Goal: Task Accomplishment & Management: Complete application form

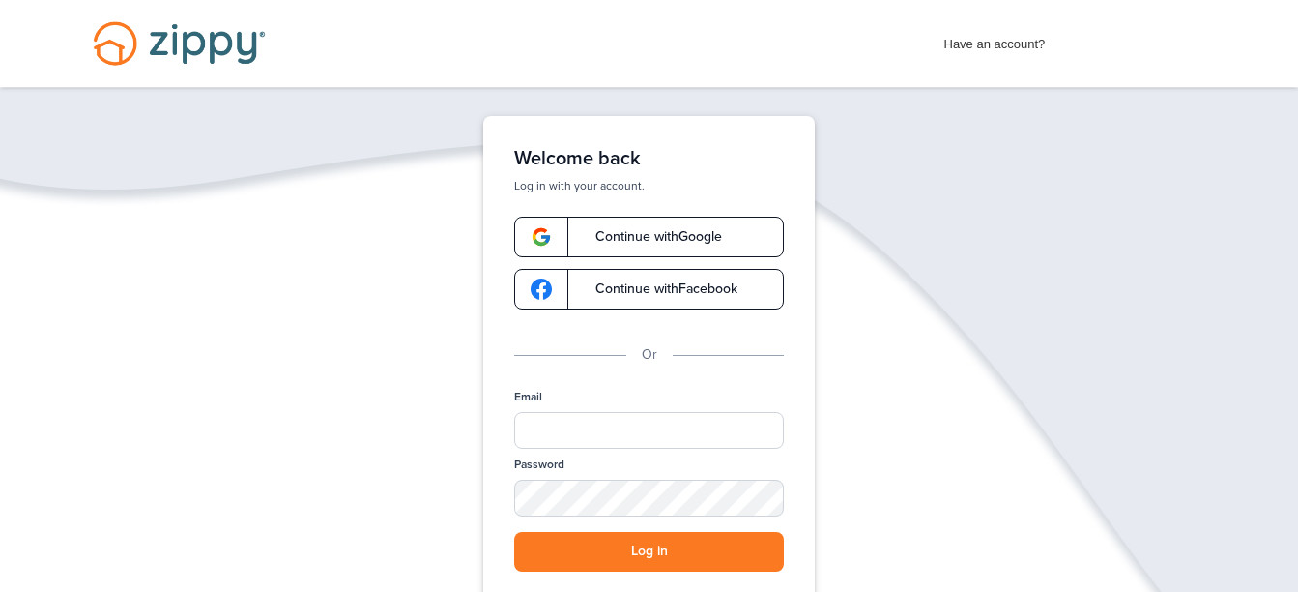
click at [611, 243] on span "Continue with Google" at bounding box center [649, 237] width 146 height 14
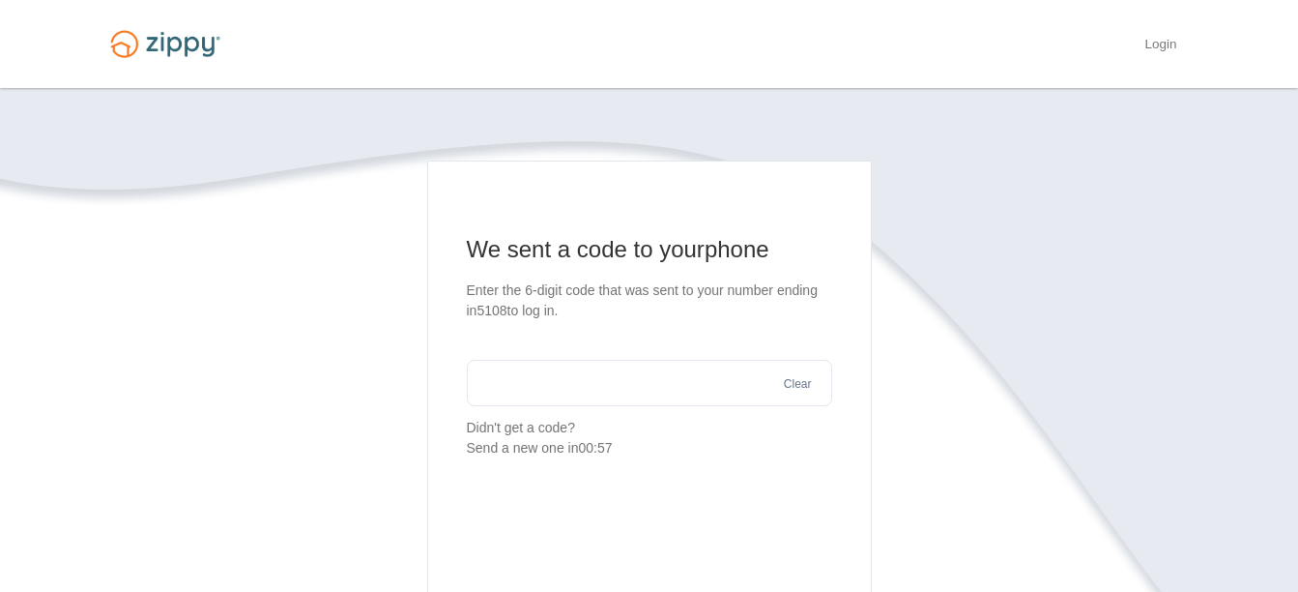
click at [646, 394] on input "text" at bounding box center [649, 383] width 365 height 46
type input "******"
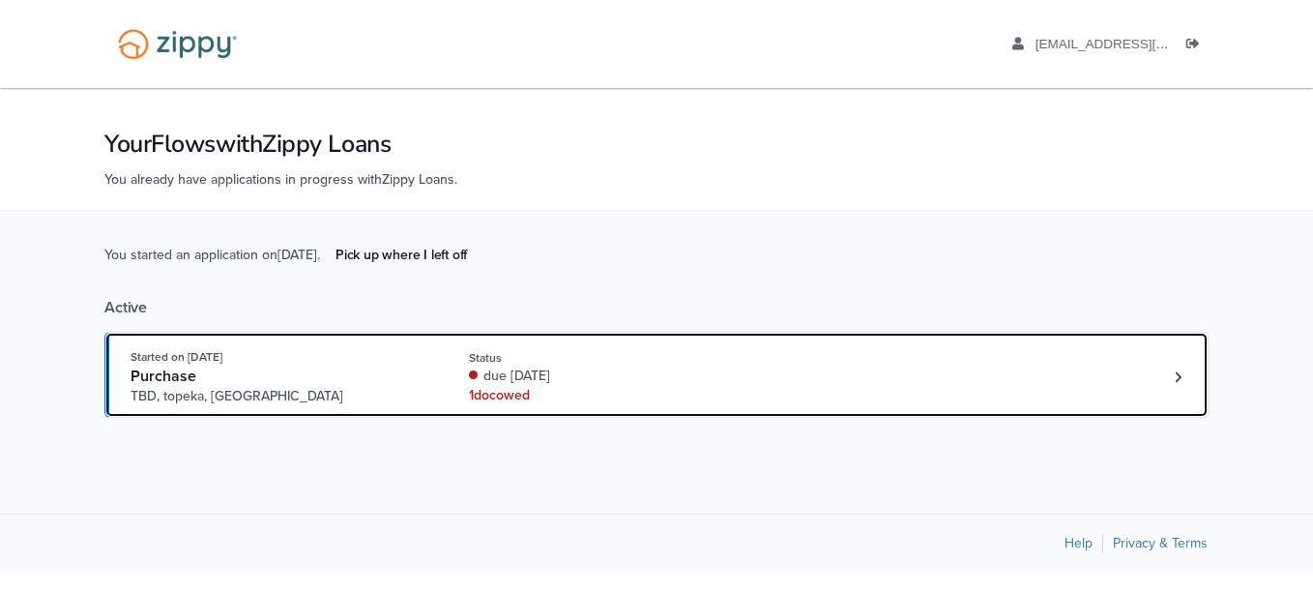
click at [934, 379] on div "Started on [DATE] Purchase TBD, [GEOGRAPHIC_DATA], [GEOGRAPHIC_DATA] Status due…" at bounding box center [647, 376] width 1033 height 59
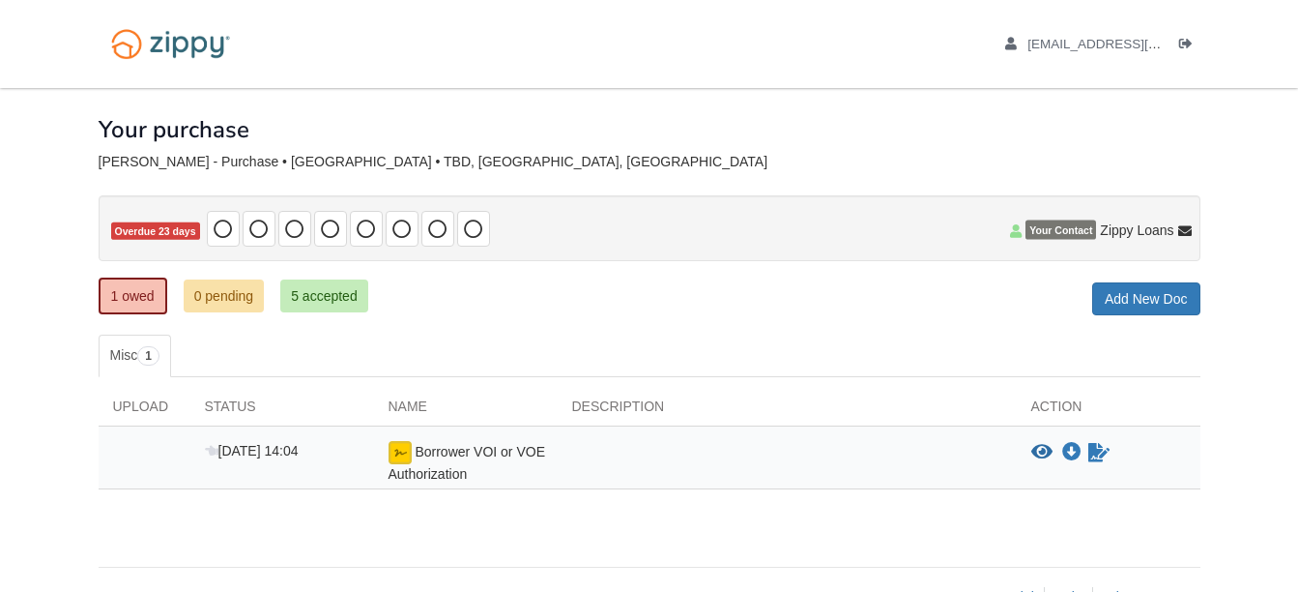
click at [465, 453] on span "Borrower VOI or VOE Authorization" at bounding box center [467, 463] width 157 height 38
click at [402, 452] on img at bounding box center [400, 452] width 23 height 23
click at [399, 443] on img at bounding box center [400, 452] width 23 height 23
click at [1037, 446] on icon "View Borrower VOI or VOE Authorization" at bounding box center [1042, 452] width 21 height 19
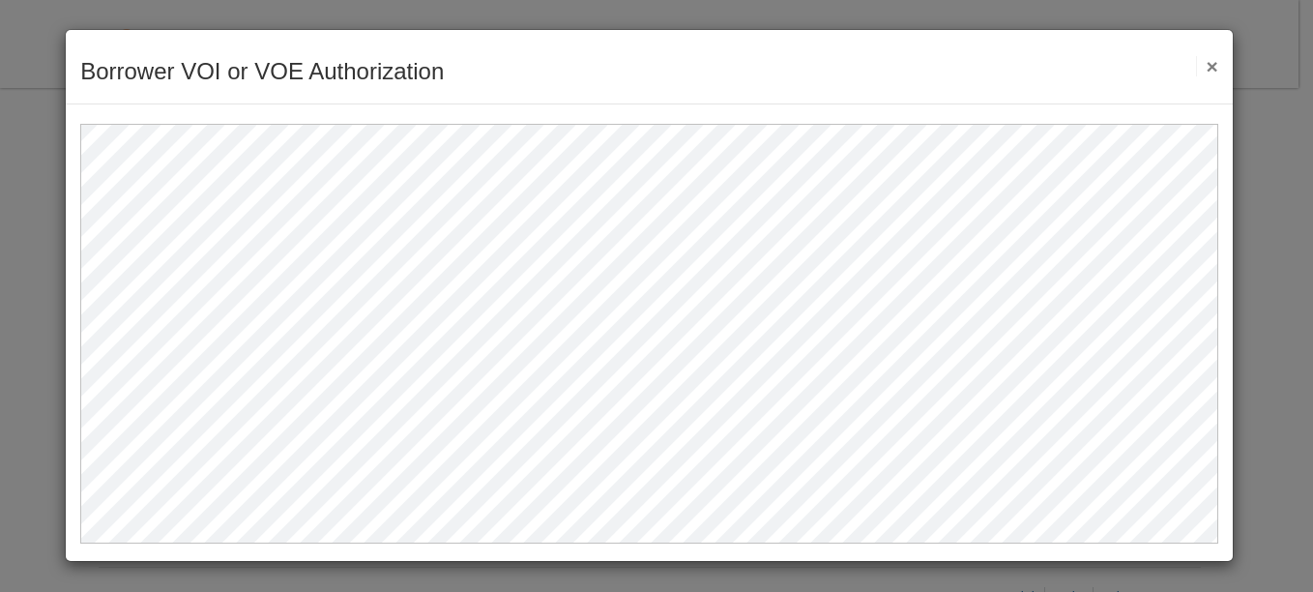
click at [1201, 58] on button "×" at bounding box center [1207, 66] width 22 height 20
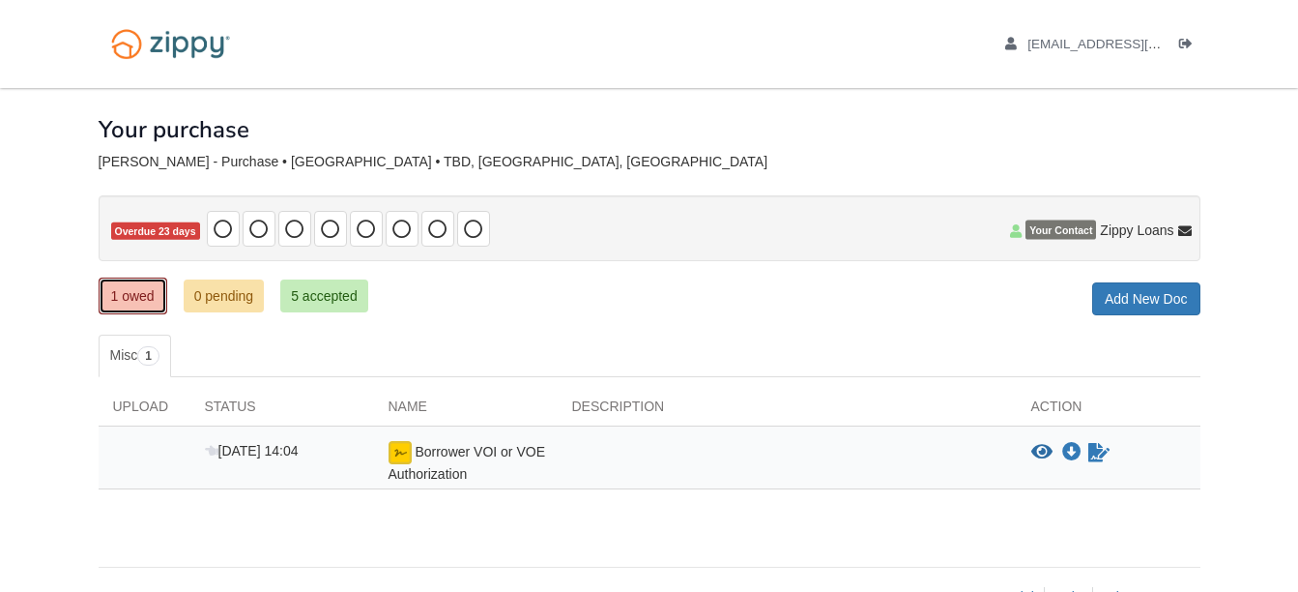
click at [108, 285] on link "1 owed" at bounding box center [133, 295] width 69 height 37
click at [1097, 452] on icon "Sign Form" at bounding box center [1099, 452] width 21 height 19
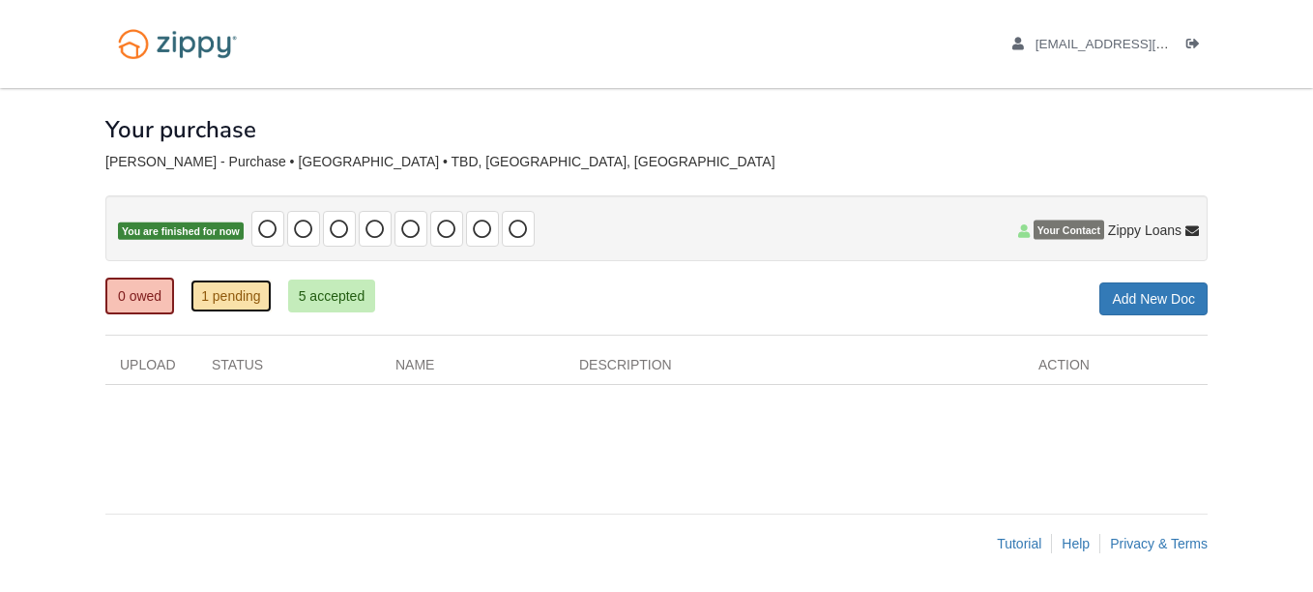
click at [228, 291] on link "1 pending" at bounding box center [230, 295] width 81 height 33
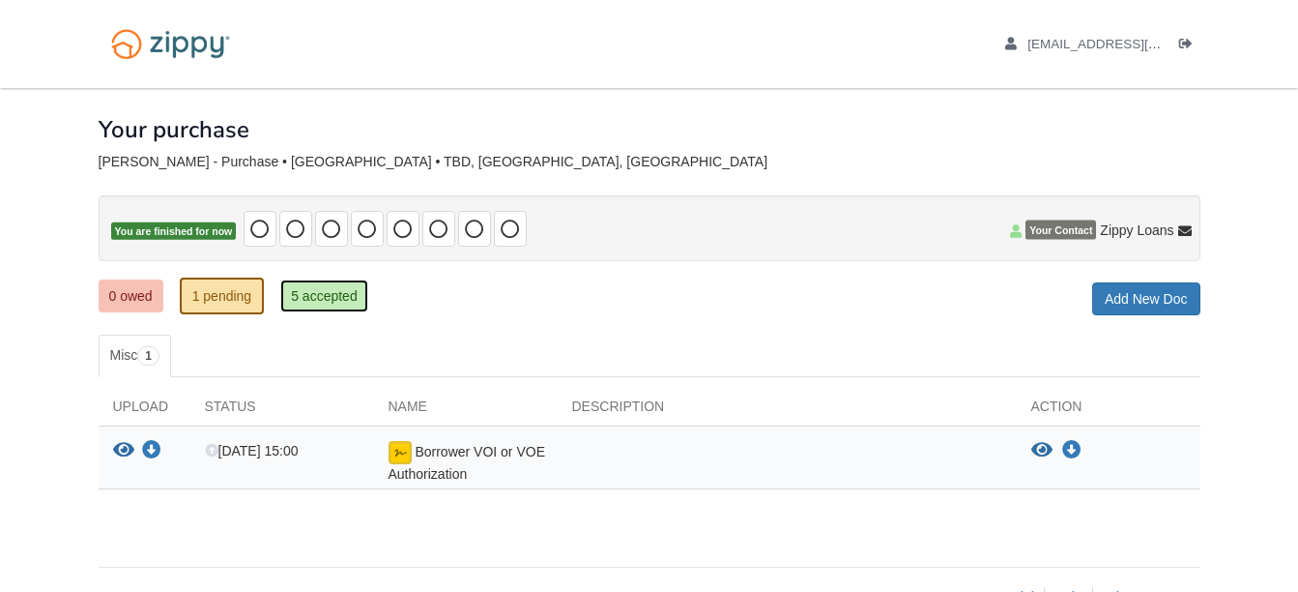
click at [359, 305] on link "5 accepted" at bounding box center [324, 295] width 88 height 33
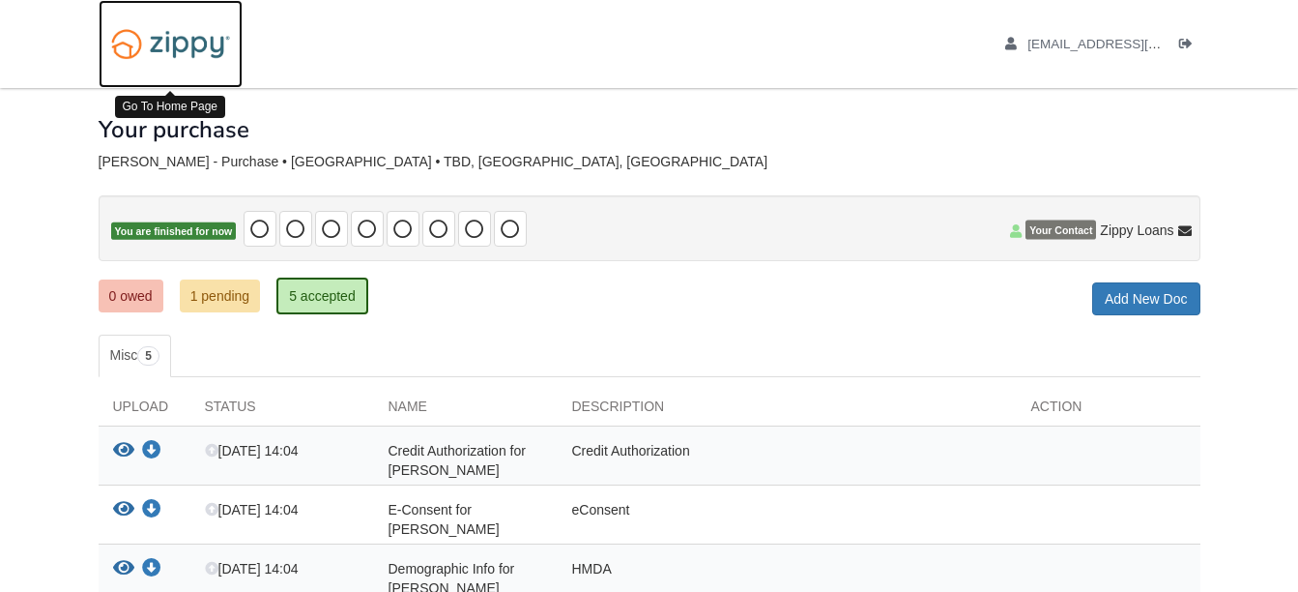
click at [201, 44] on img at bounding box center [171, 43] width 144 height 49
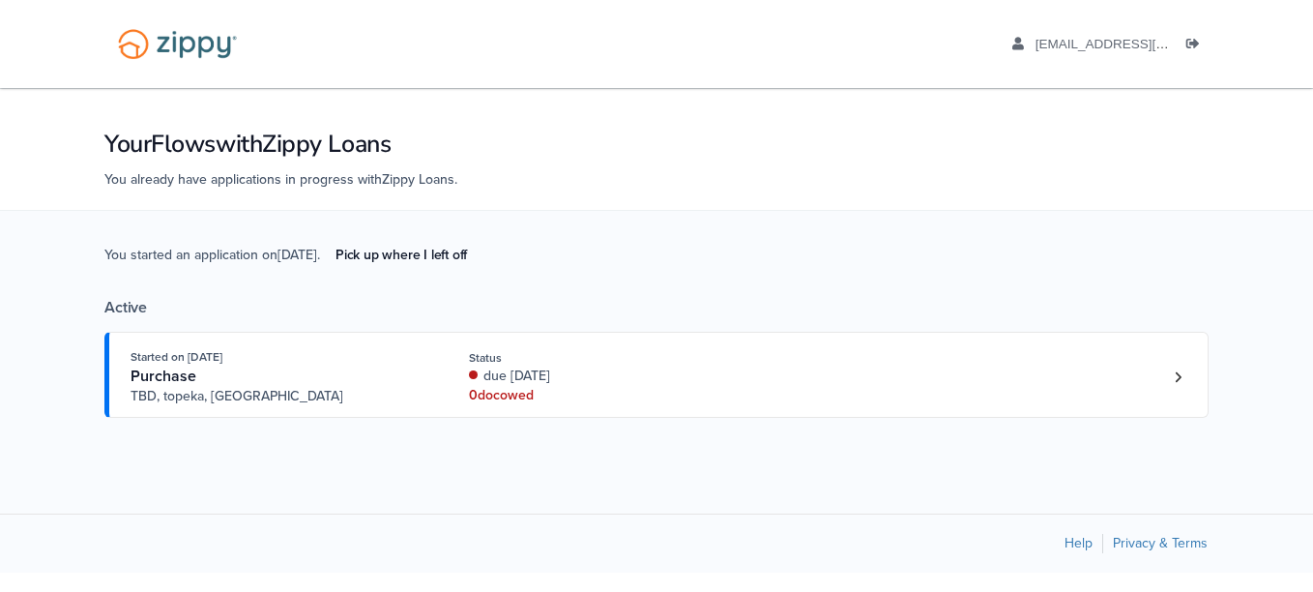
click at [1125, 501] on div "× × Your Flows with Zippy Loans You already have applications in progress with …" at bounding box center [656, 330] width 1313 height 484
click at [1186, 385] on link "Loan number 4215329" at bounding box center [1177, 377] width 29 height 29
